Goal: Task Accomplishment & Management: Manage account settings

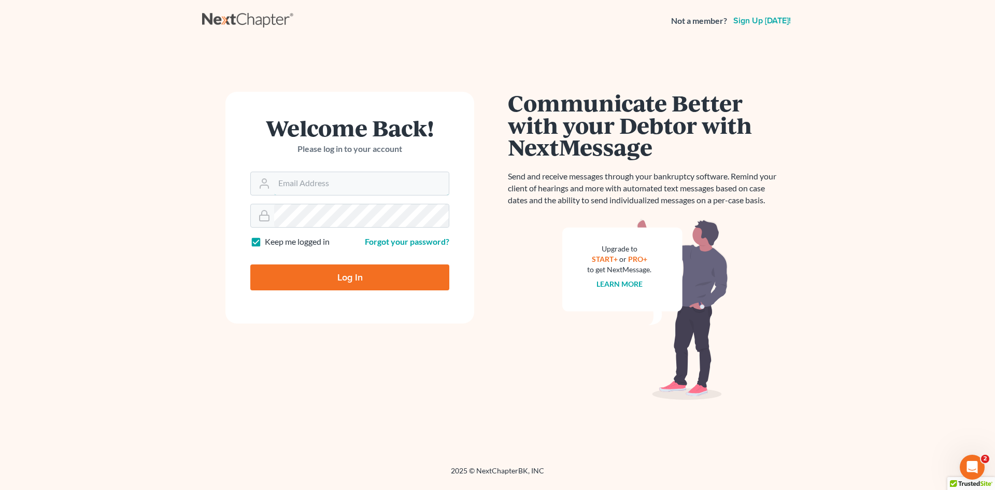
type input "slengram@meredithlawfirm.com"
drag, startPoint x: 301, startPoint y: 276, endPoint x: 308, endPoint y: 274, distance: 6.9
click at [302, 276] on input "Log In" at bounding box center [349, 277] width 199 height 26
type input "Thinking..."
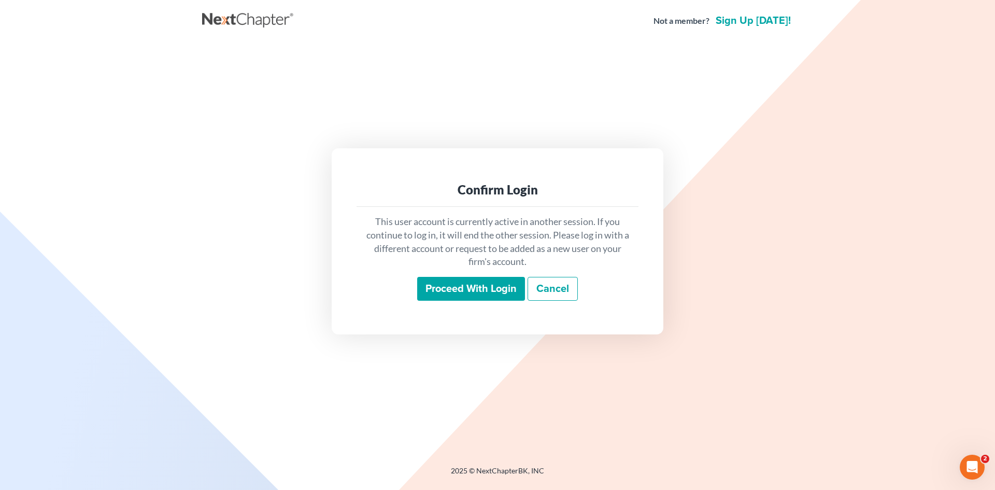
drag, startPoint x: 482, startPoint y: 285, endPoint x: 500, endPoint y: 286, distance: 17.1
click at [482, 285] on input "Proceed with login" at bounding box center [471, 289] width 108 height 24
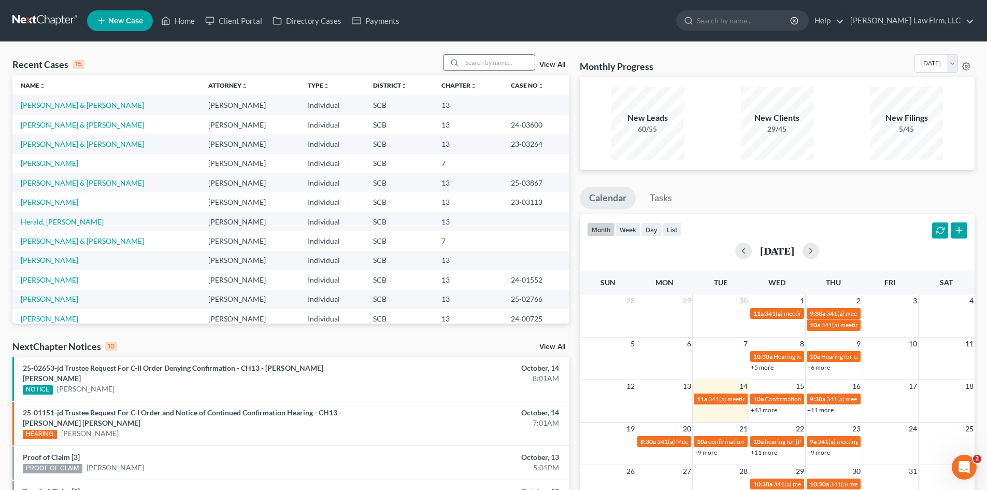
click at [469, 66] on input "search" at bounding box center [498, 62] width 73 height 15
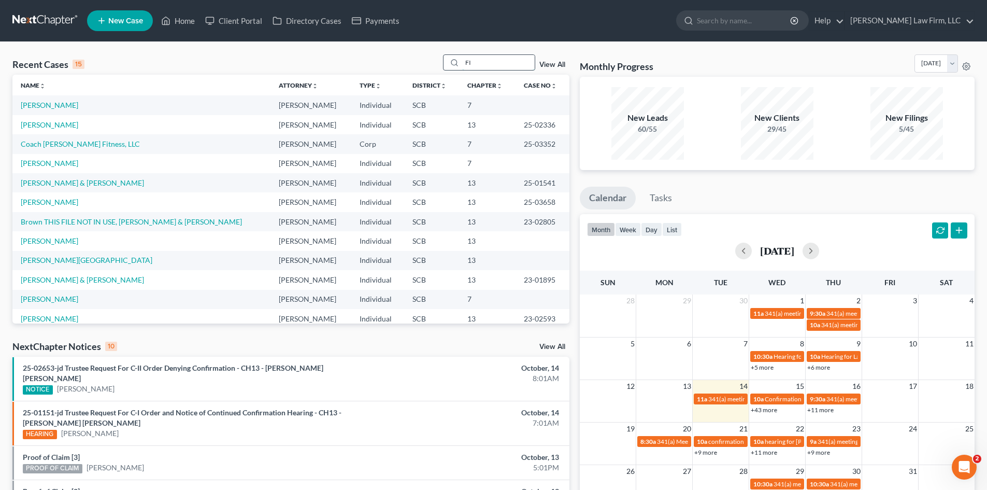
drag, startPoint x: 477, startPoint y: 66, endPoint x: 452, endPoint y: 63, distance: 24.6
click at [452, 63] on div "FI" at bounding box center [489, 62] width 92 height 16
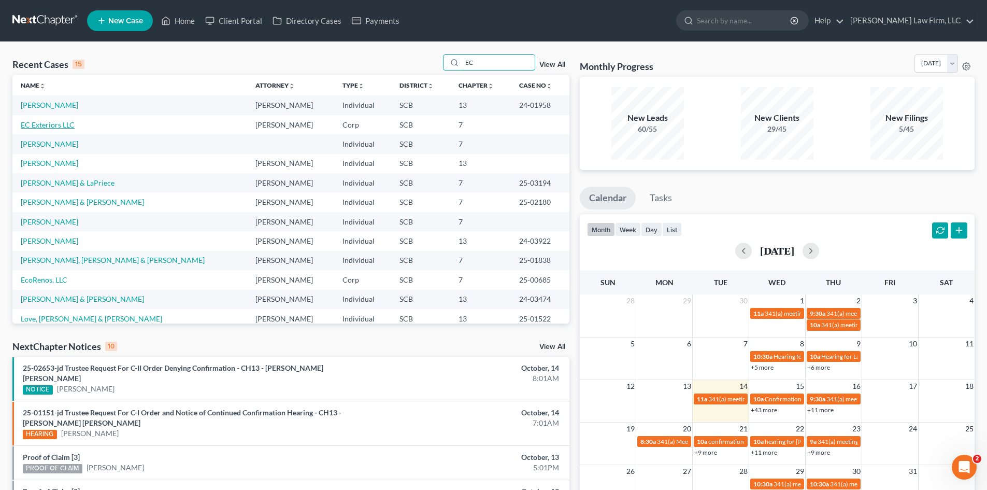
type input "EC"
click at [56, 127] on link "EC Exteriors LLC" at bounding box center [48, 124] width 54 height 9
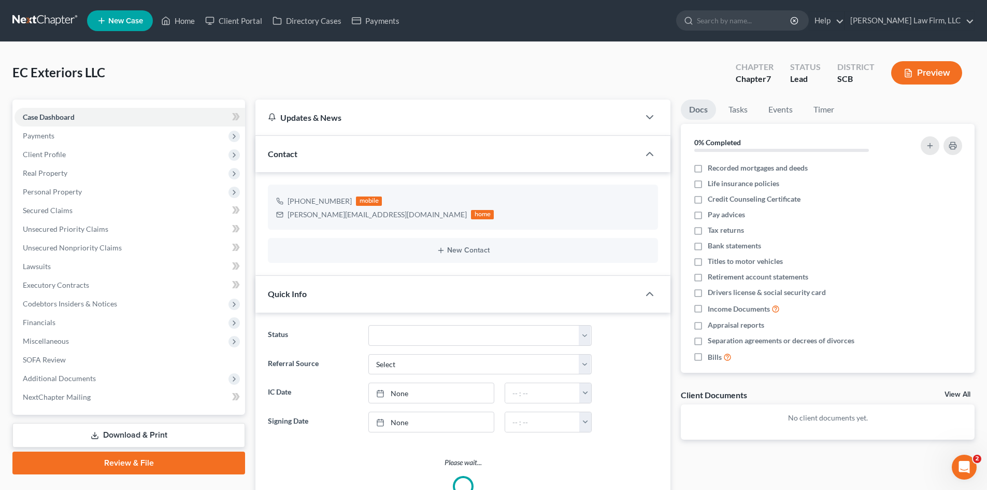
select select "0"
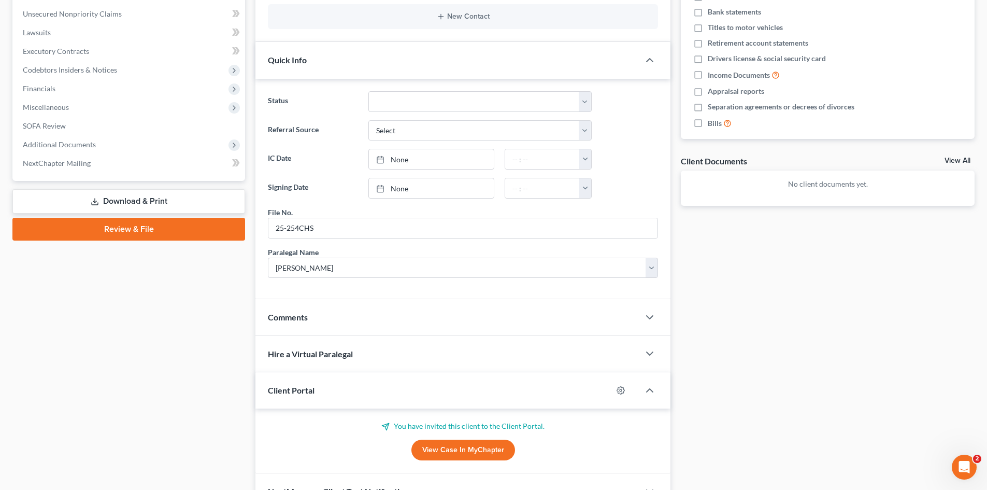
scroll to position [259, 0]
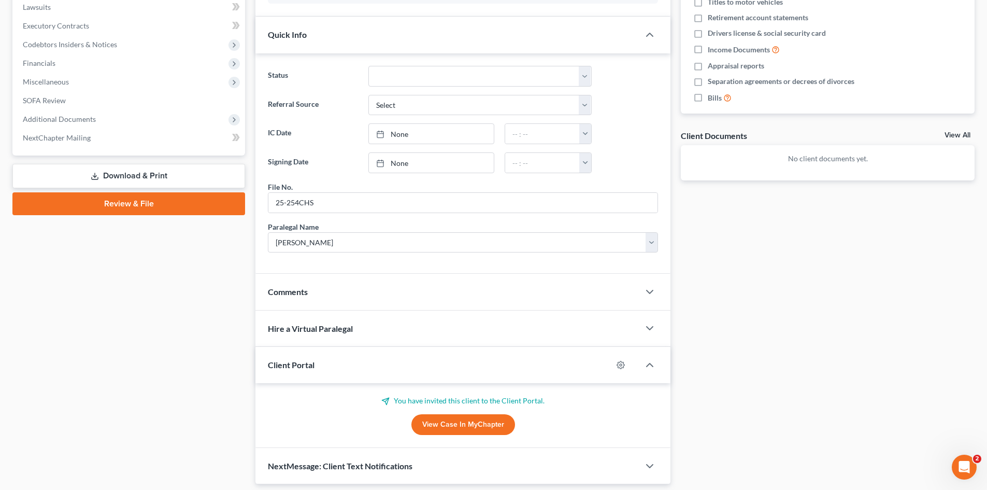
click at [487, 425] on link "View Case in MyChapter" at bounding box center [463, 424] width 104 height 21
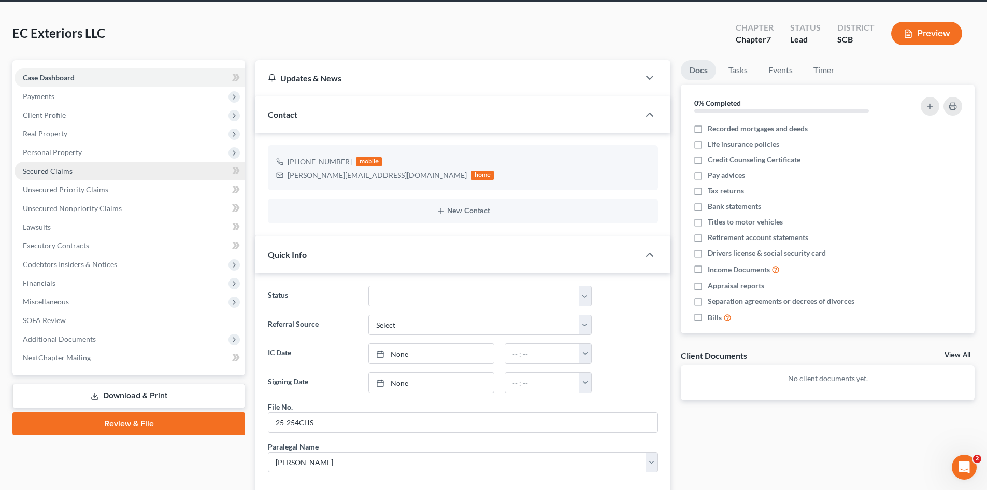
scroll to position [0, 0]
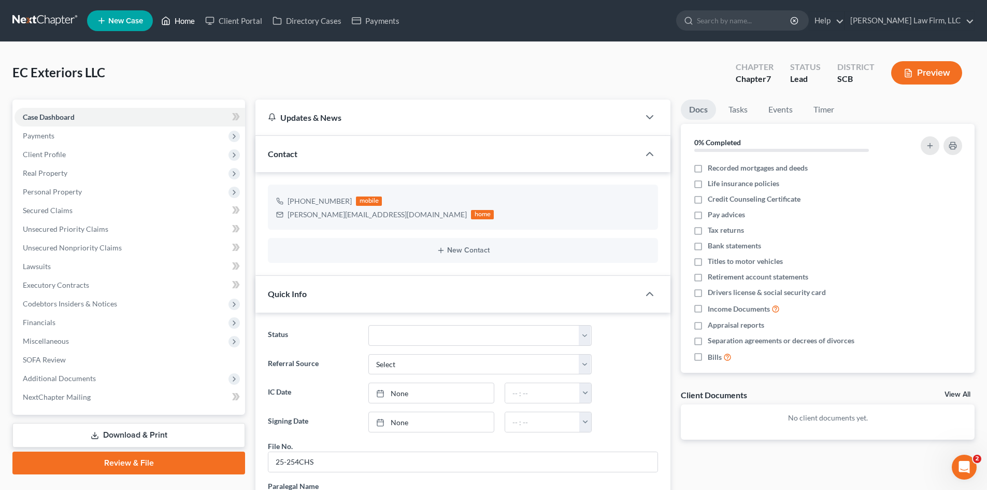
click at [182, 25] on link "Home" at bounding box center [178, 20] width 44 height 19
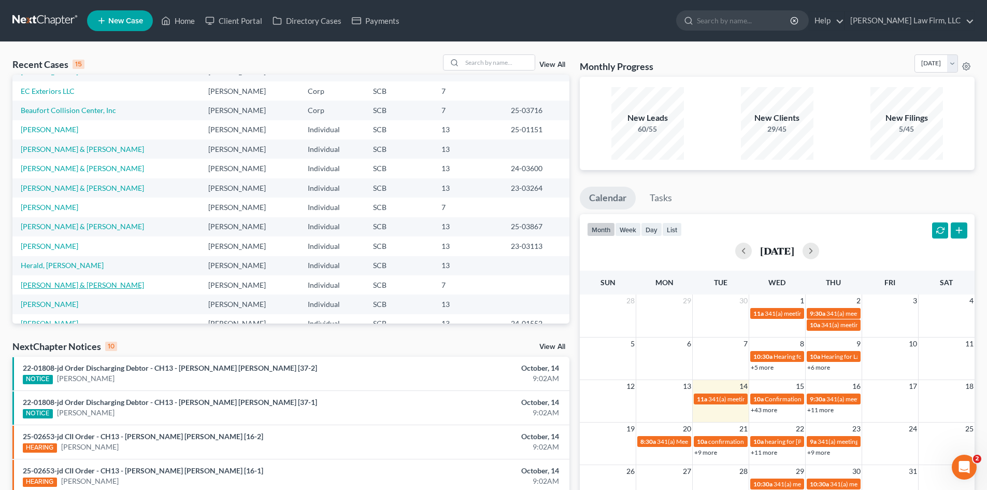
scroll to position [71, 0]
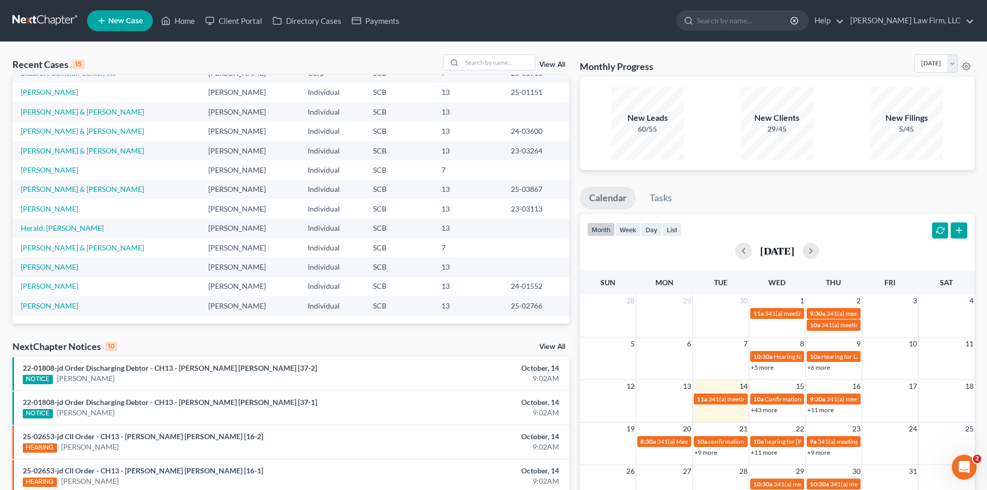
click at [516, 54] on div "Recent Cases 15 View All Name unfold_more expand_more expand_less Attorney unfo…" at bounding box center [493, 405] width 987 height 726
click at [508, 63] on input "search" at bounding box center [498, 62] width 73 height 15
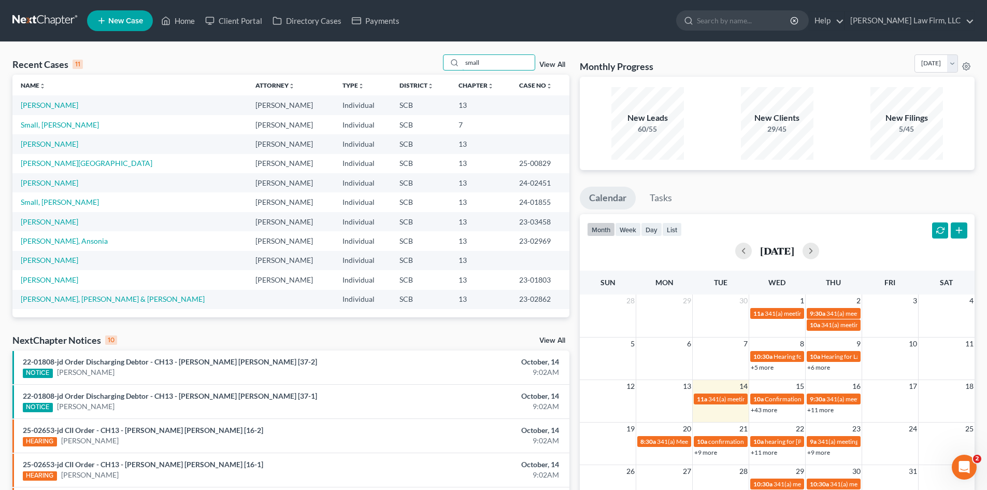
scroll to position [0, 0]
type input "small"
click at [58, 108] on link "Smalls, Thelma" at bounding box center [50, 105] width 58 height 9
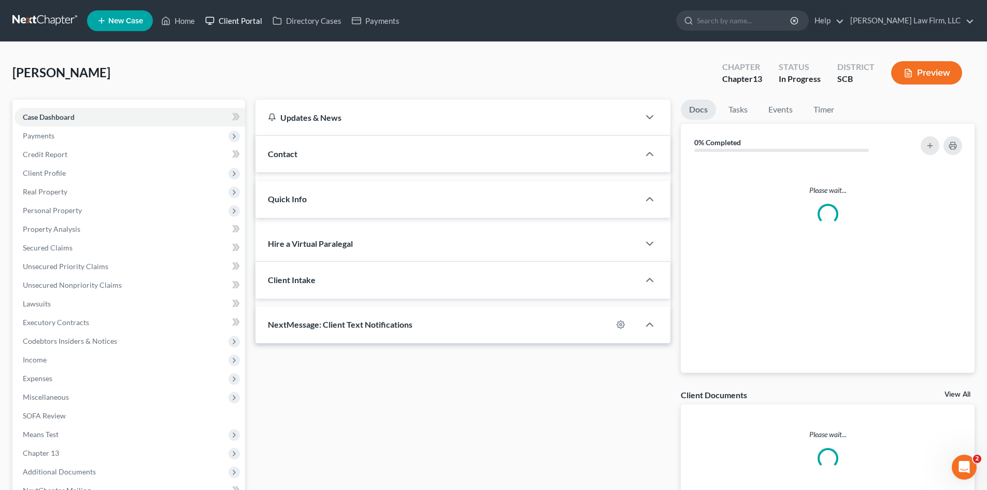
select select "0"
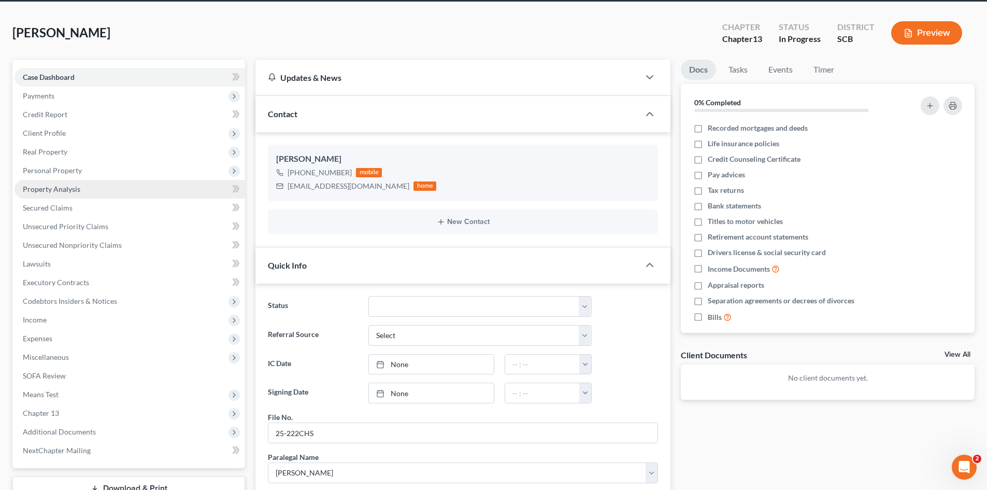
scroll to position [52, 0]
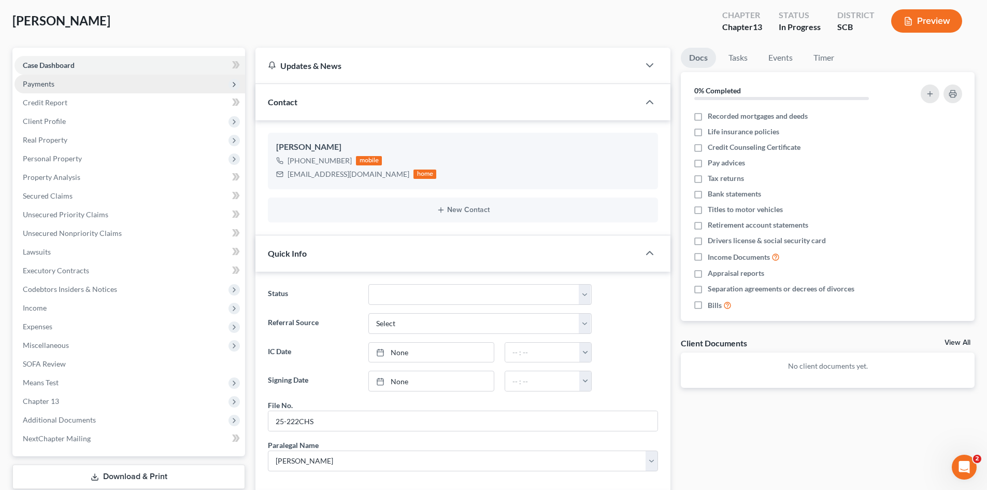
click at [49, 86] on span "Payments" at bounding box center [39, 83] width 32 height 9
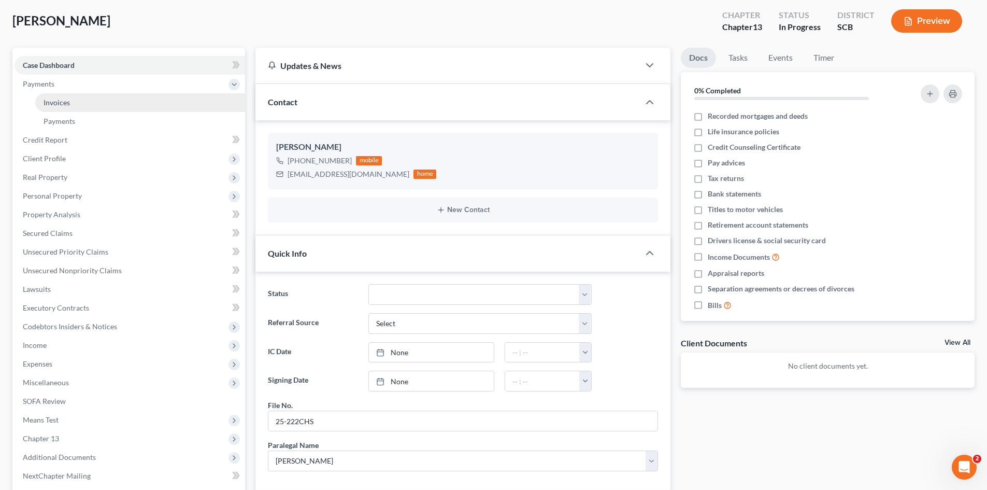
click at [55, 105] on span "Invoices" at bounding box center [57, 102] width 26 height 9
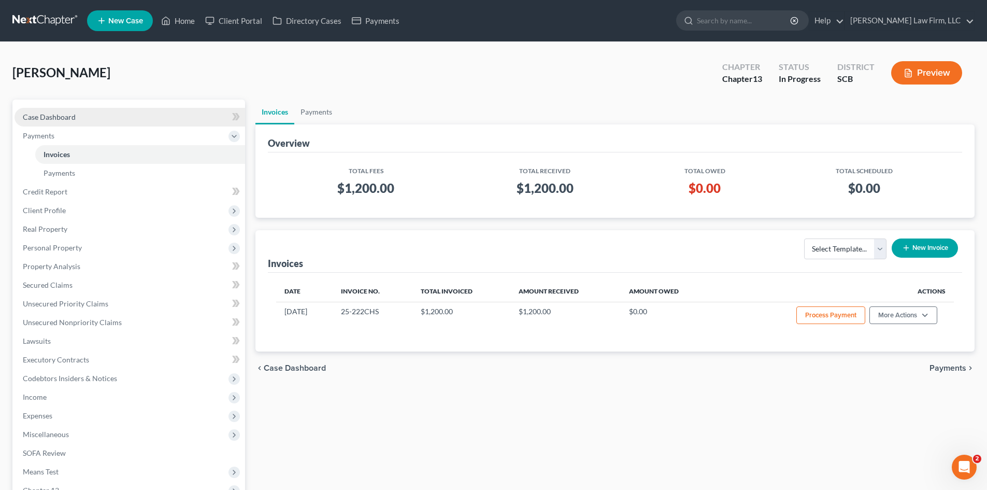
click at [55, 113] on span "Case Dashboard" at bounding box center [49, 116] width 53 height 9
select select "0"
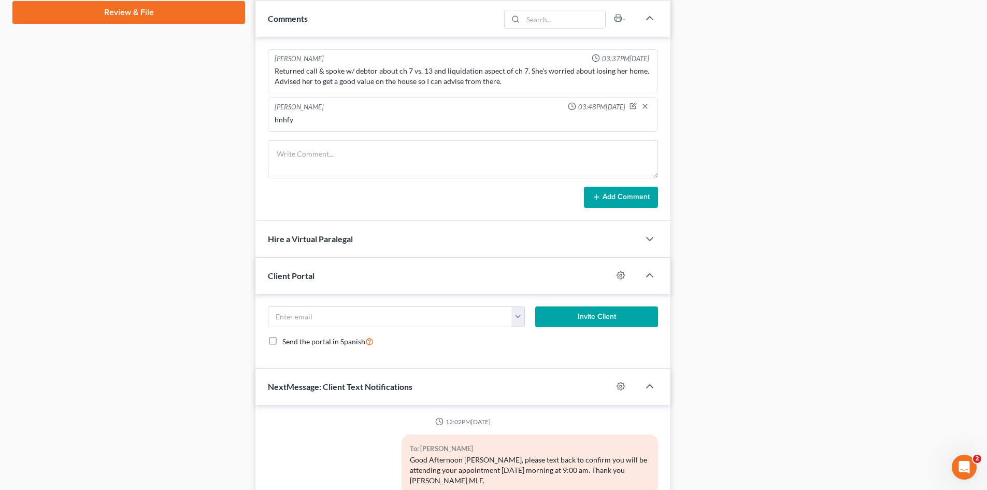
scroll to position [570, 0]
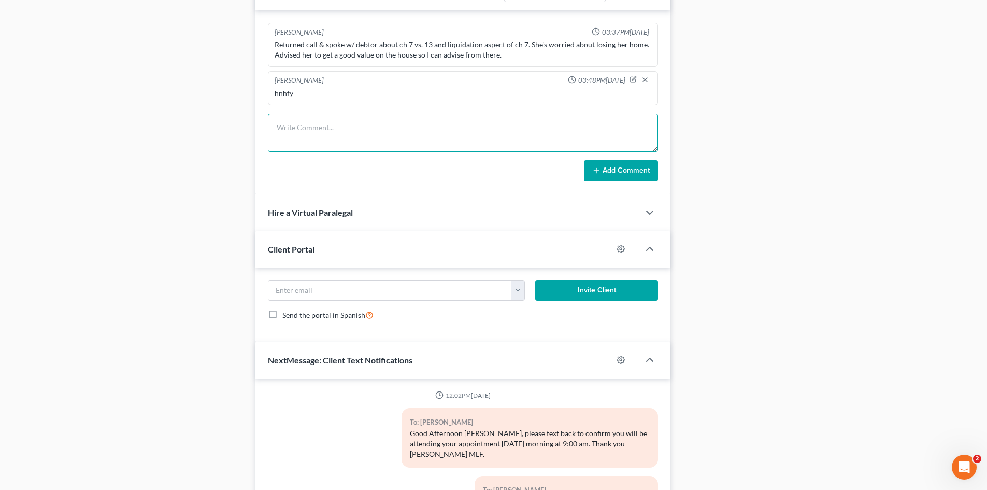
click at [312, 138] on textarea at bounding box center [463, 132] width 390 height 38
type textarea "sign 10/24/25"
click at [610, 168] on button "Add Comment" at bounding box center [621, 171] width 74 height 22
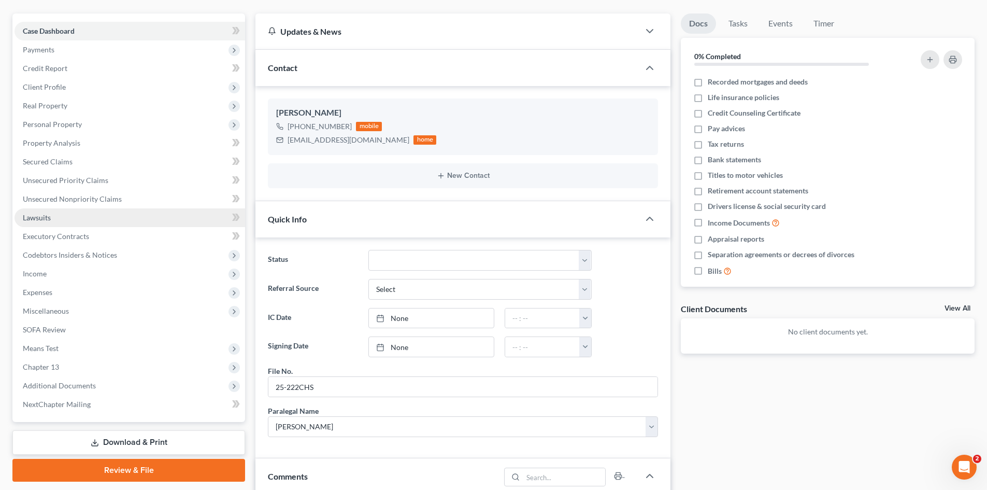
scroll to position [0, 0]
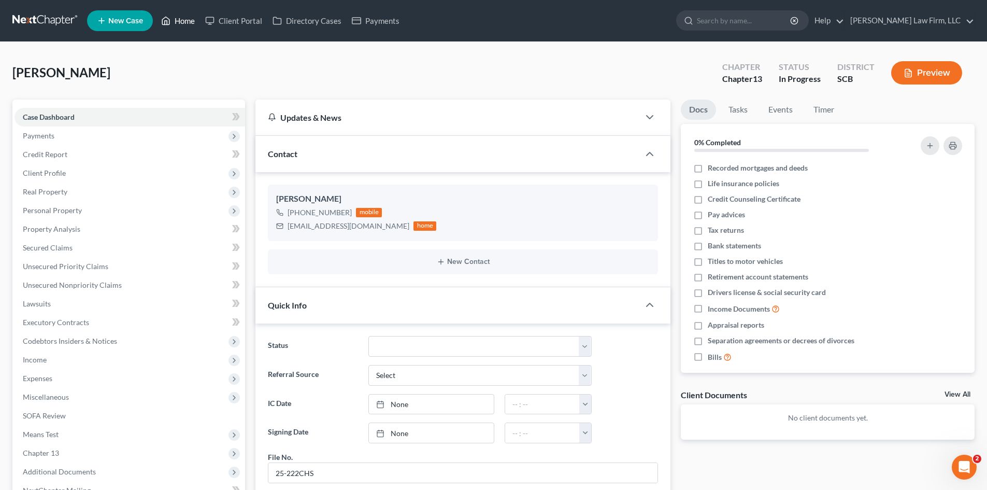
drag, startPoint x: 177, startPoint y: 24, endPoint x: 210, endPoint y: 33, distance: 34.2
click at [177, 24] on link "Home" at bounding box center [178, 20] width 44 height 19
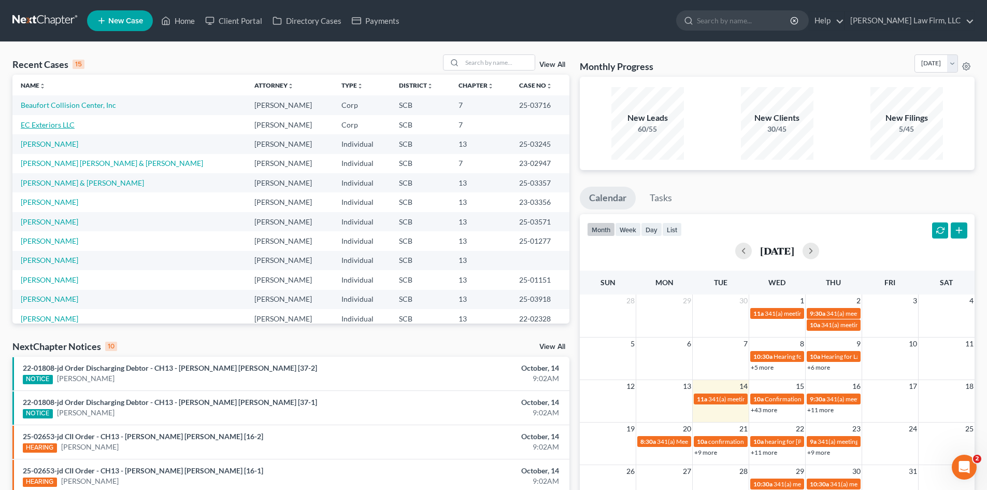
click at [36, 128] on link "EC Exteriors LLC" at bounding box center [48, 124] width 54 height 9
select select "3"
select select "0"
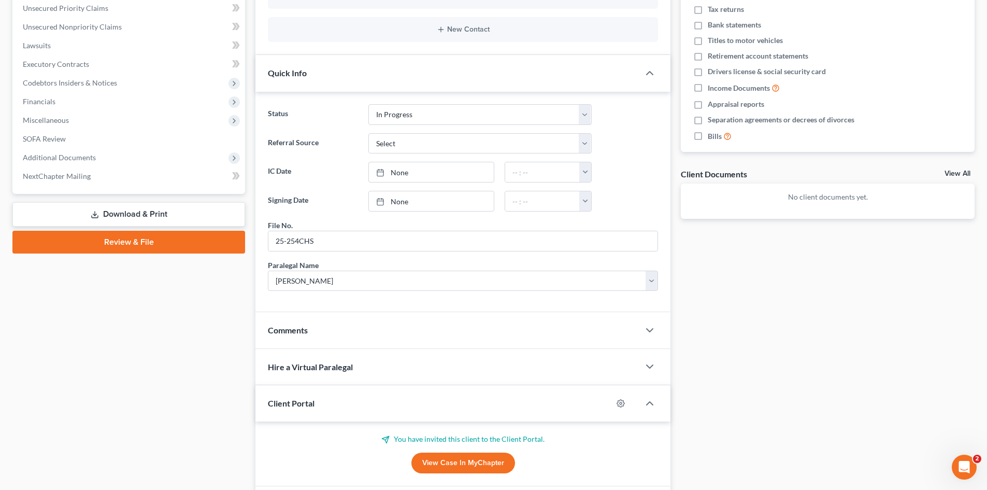
scroll to position [293, 0]
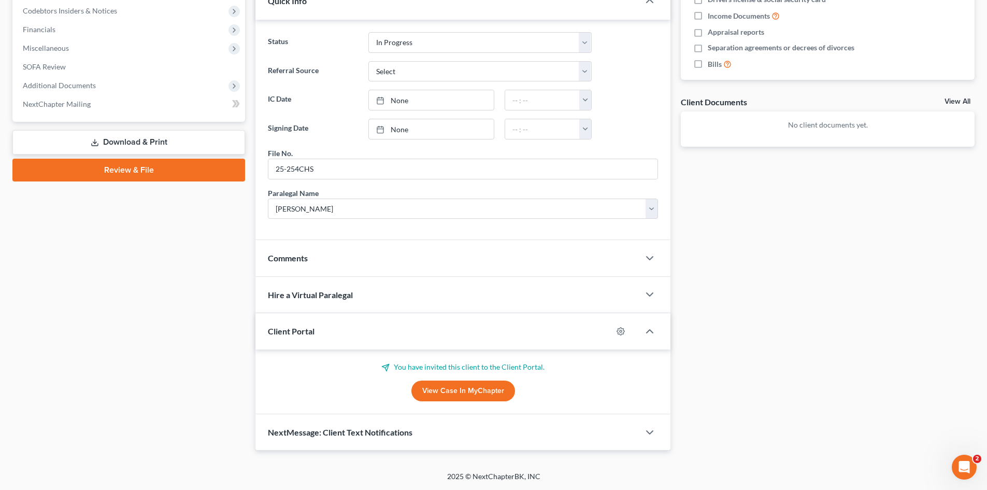
click at [312, 273] on div "Comments" at bounding box center [447, 258] width 384 height 36
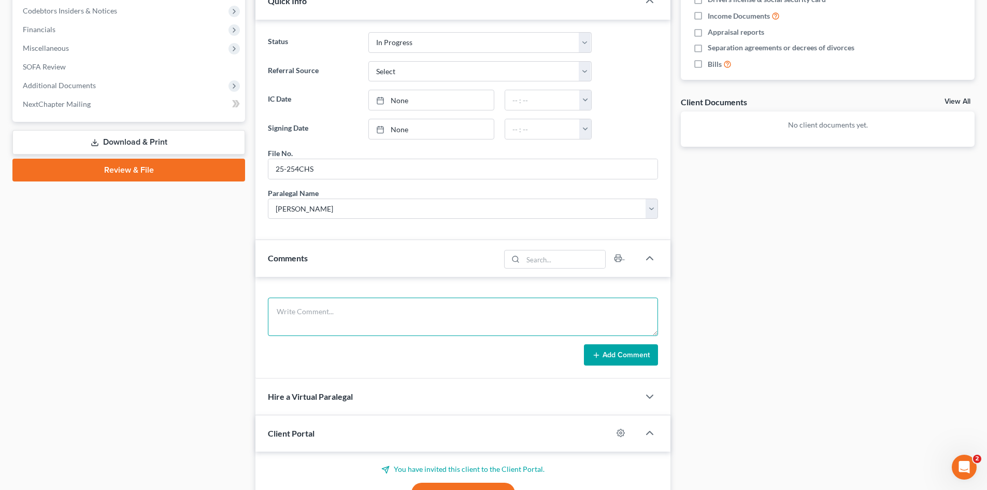
click at [327, 312] on textarea at bounding box center [463, 316] width 390 height 38
type textarea "forgery on lease prior to opening the business."
click at [651, 358] on button "Add Comment" at bounding box center [621, 355] width 74 height 22
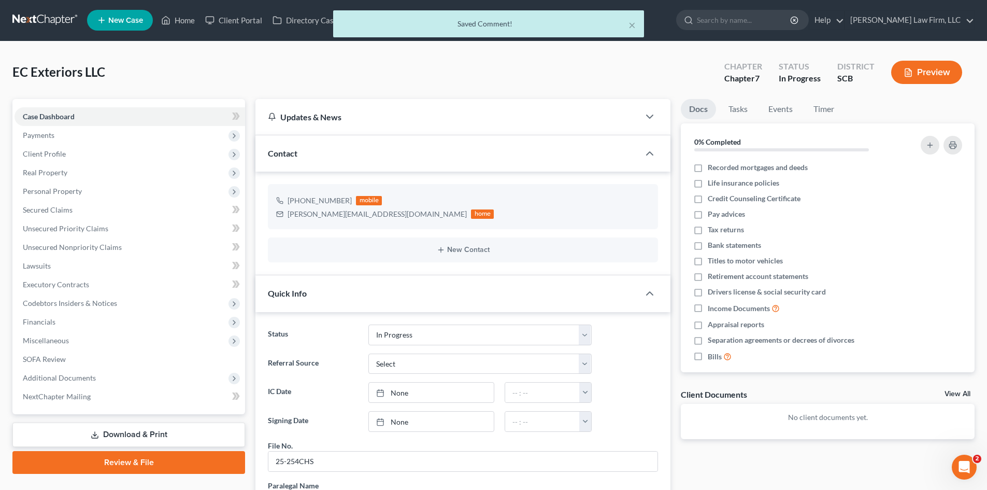
scroll to position [0, 0]
